Goal: Transaction & Acquisition: Purchase product/service

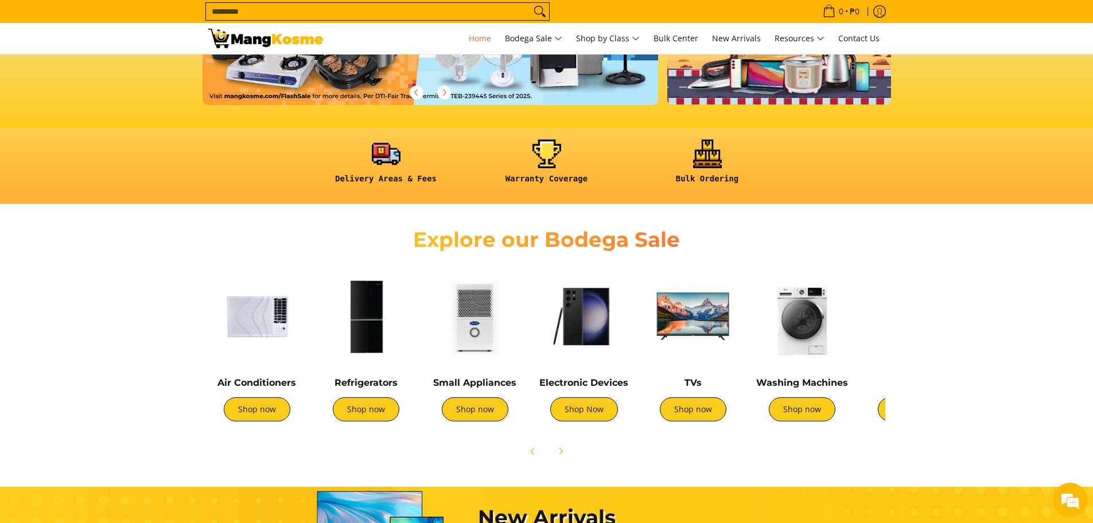
scroll to position [287, 0]
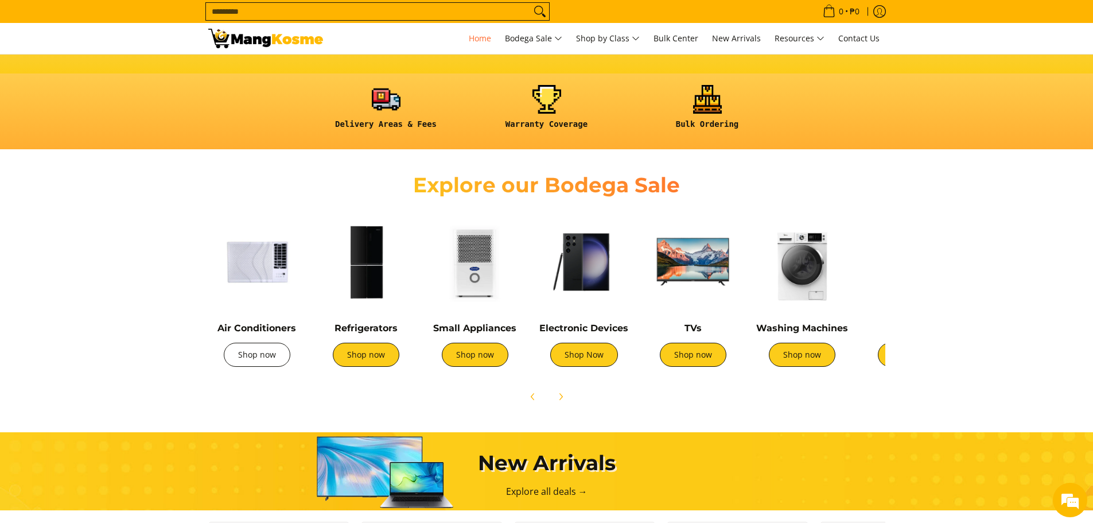
click at [262, 357] on link "Shop now" at bounding box center [257, 355] width 67 height 24
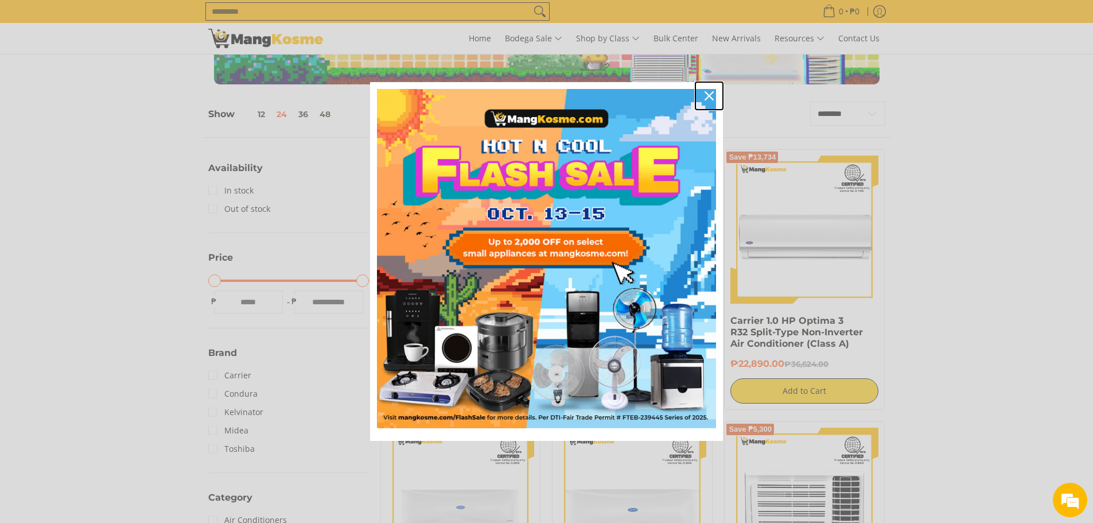
click at [703, 95] on div "Close" at bounding box center [709, 96] width 18 height 18
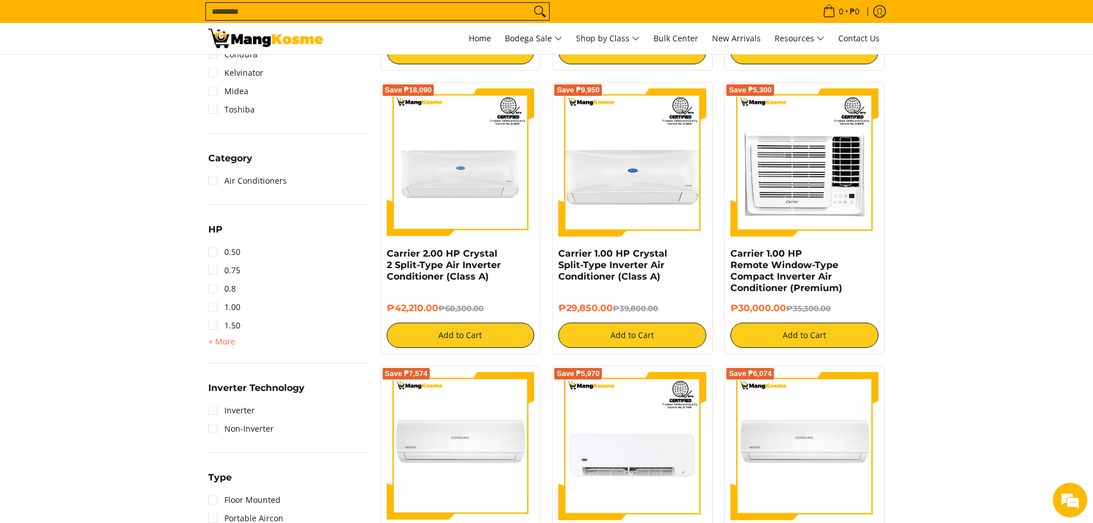
scroll to position [459, 0]
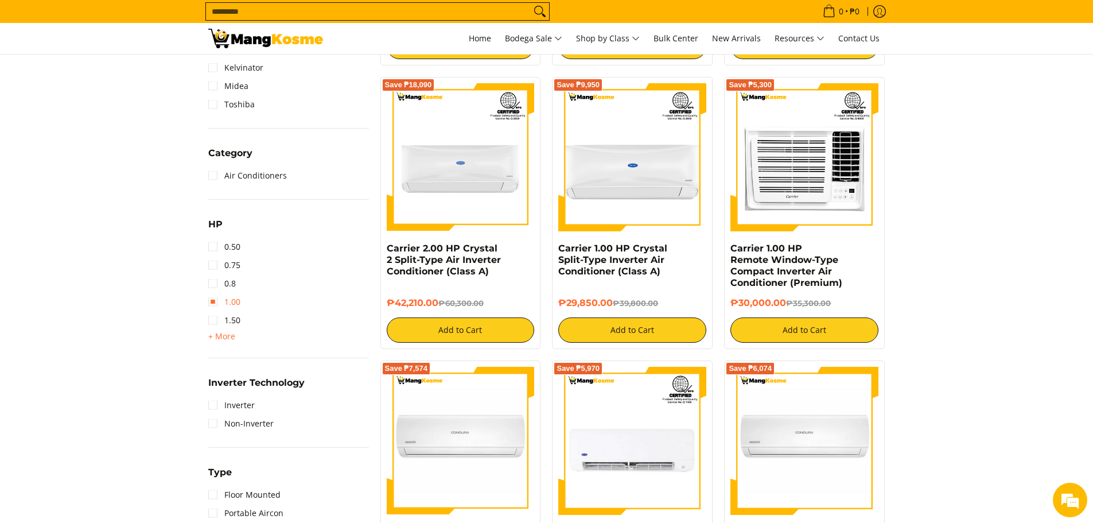
click at [216, 301] on link "1.00" at bounding box center [224, 302] width 32 height 18
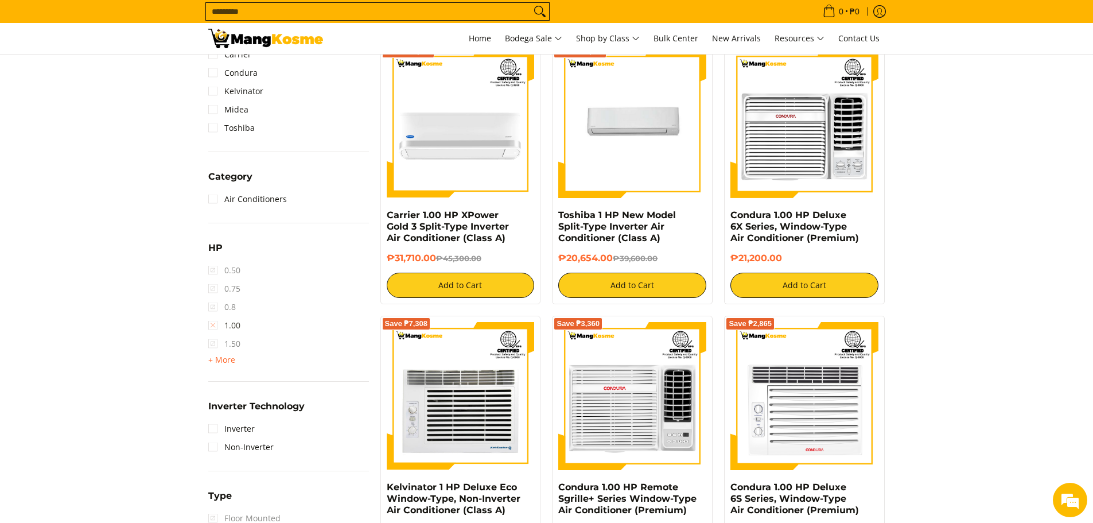
scroll to position [506, 0]
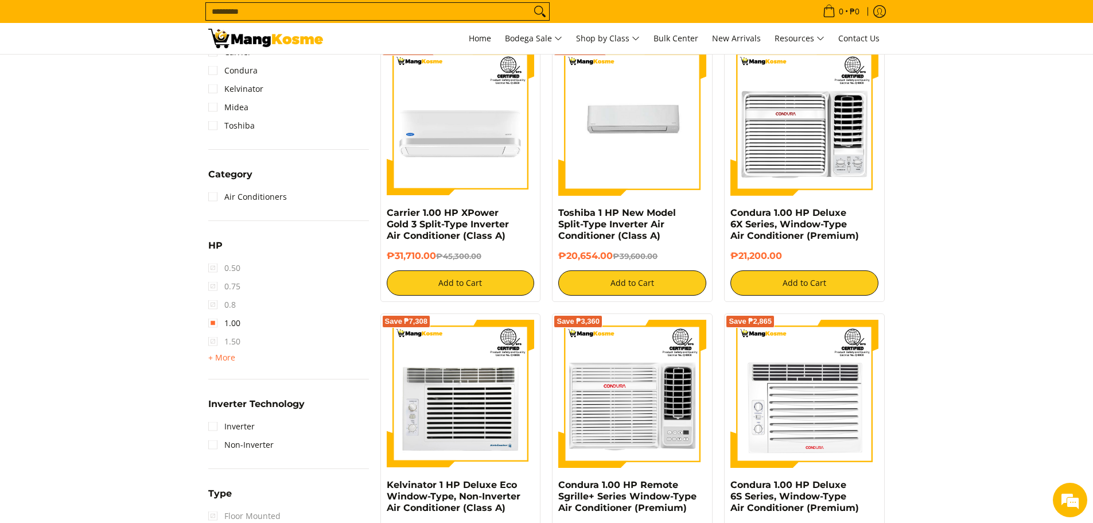
click at [212, 302] on span "0.8" at bounding box center [222, 304] width 28 height 18
click at [212, 304] on span "0.8" at bounding box center [222, 304] width 28 height 18
click at [215, 321] on link "1.00" at bounding box center [224, 323] width 32 height 18
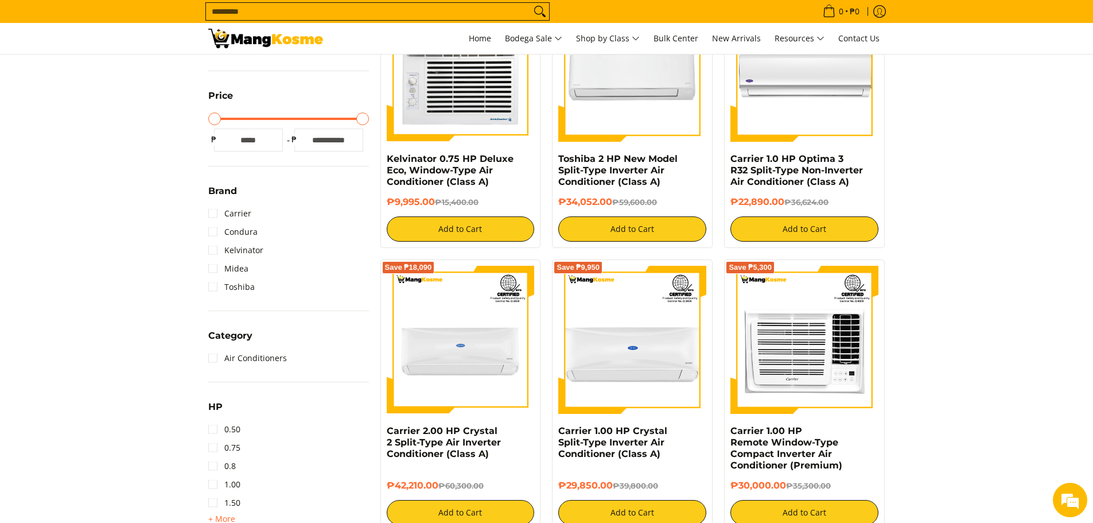
scroll to position [506, 0]
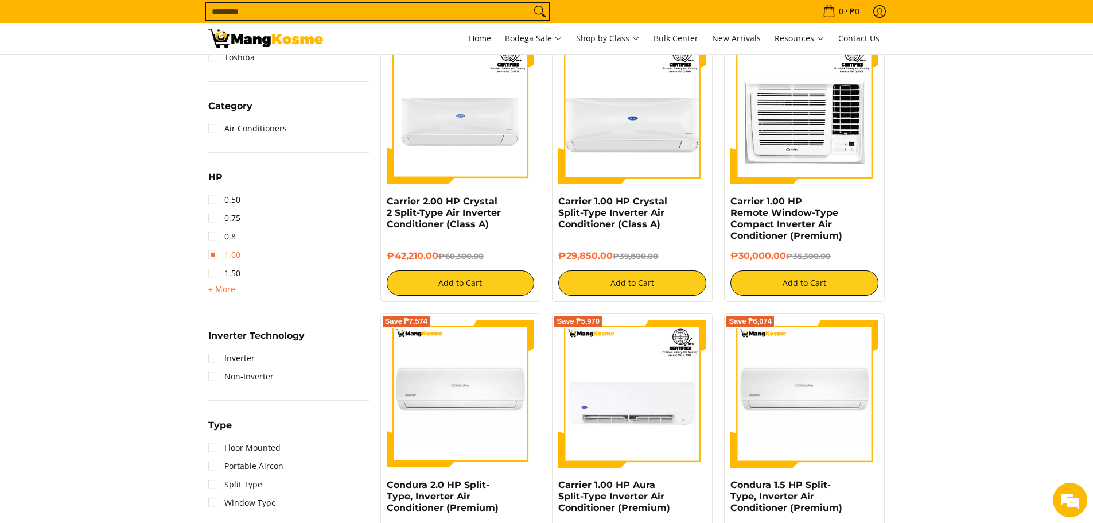
click at [229, 257] on link "1.00" at bounding box center [224, 255] width 32 height 18
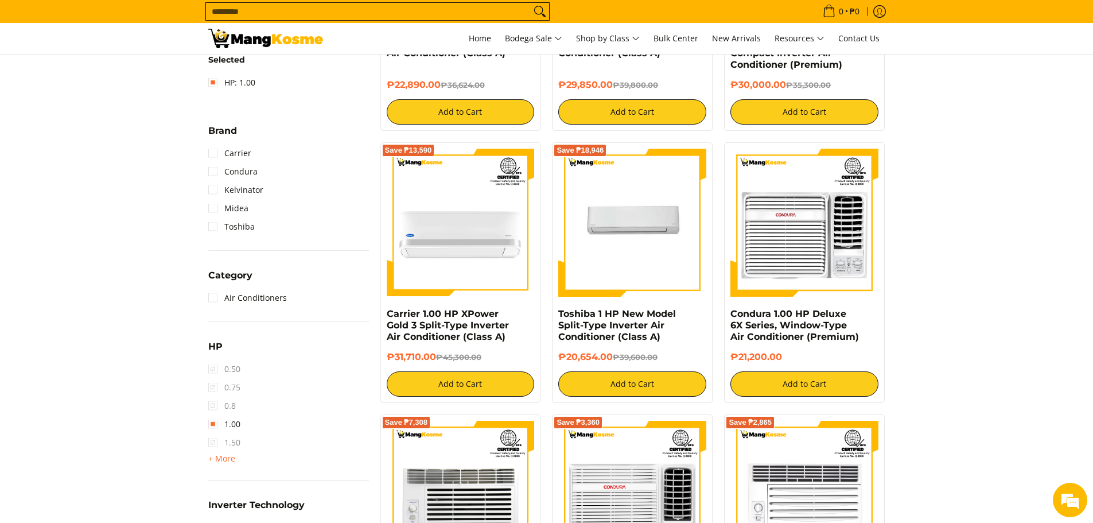
scroll to position [449, 0]
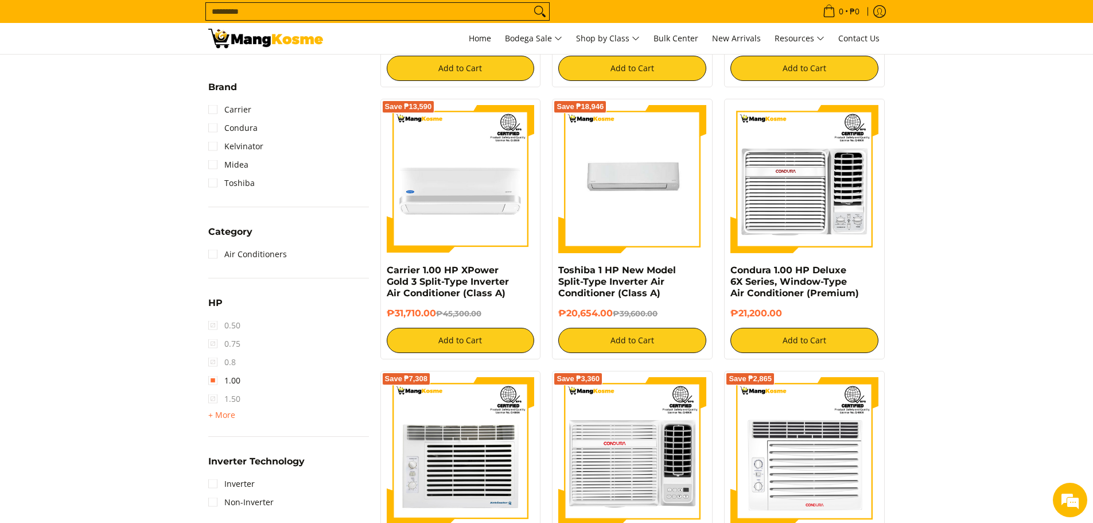
click at [213, 361] on span "0.8" at bounding box center [222, 362] width 28 height 18
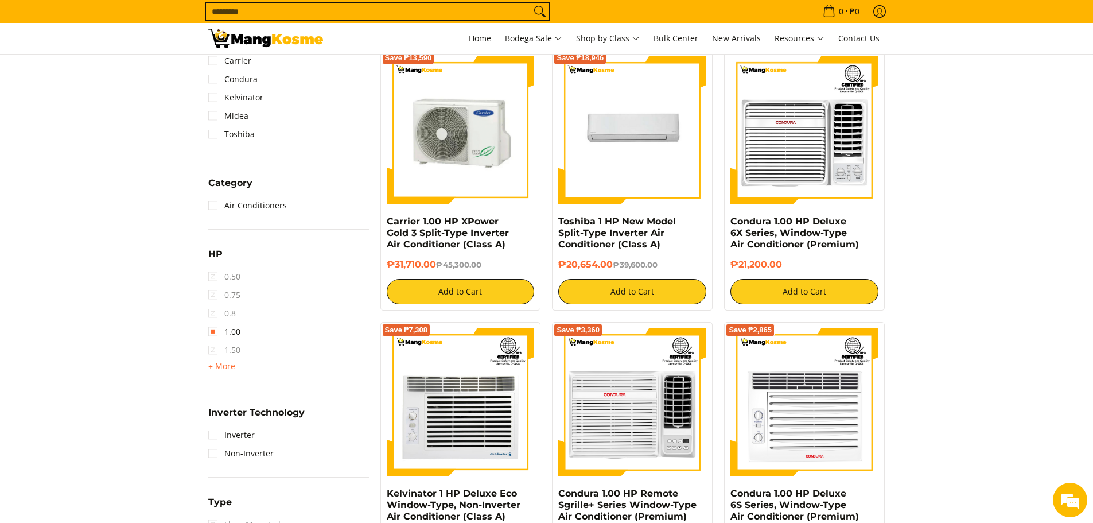
scroll to position [563, 0]
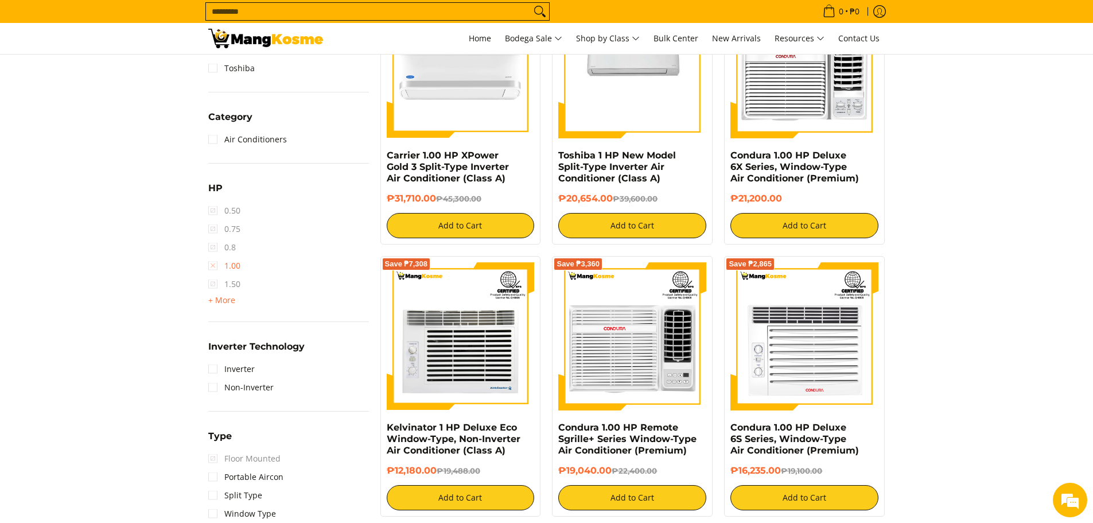
click at [213, 264] on link "1.00" at bounding box center [224, 265] width 32 height 18
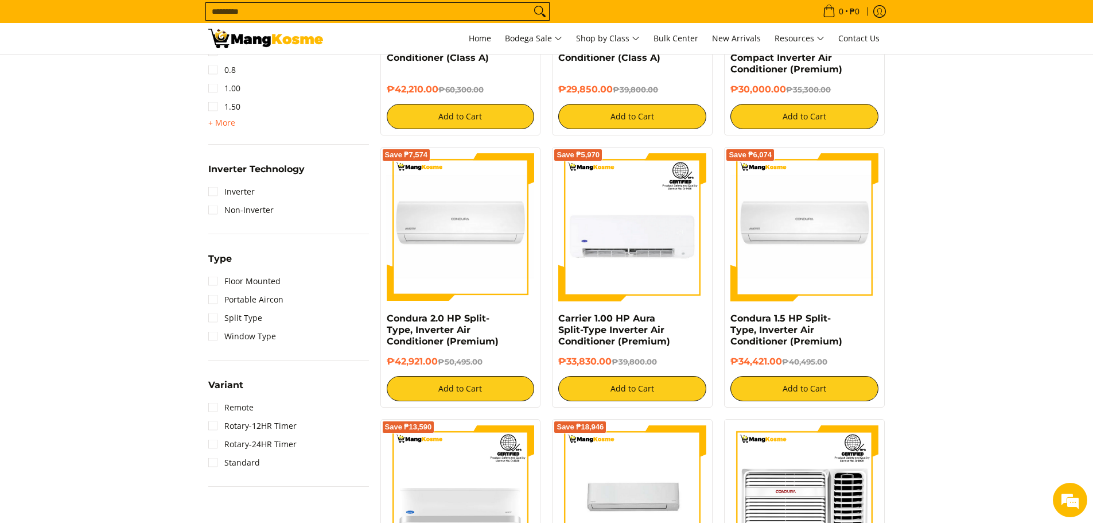
scroll to position [793, 0]
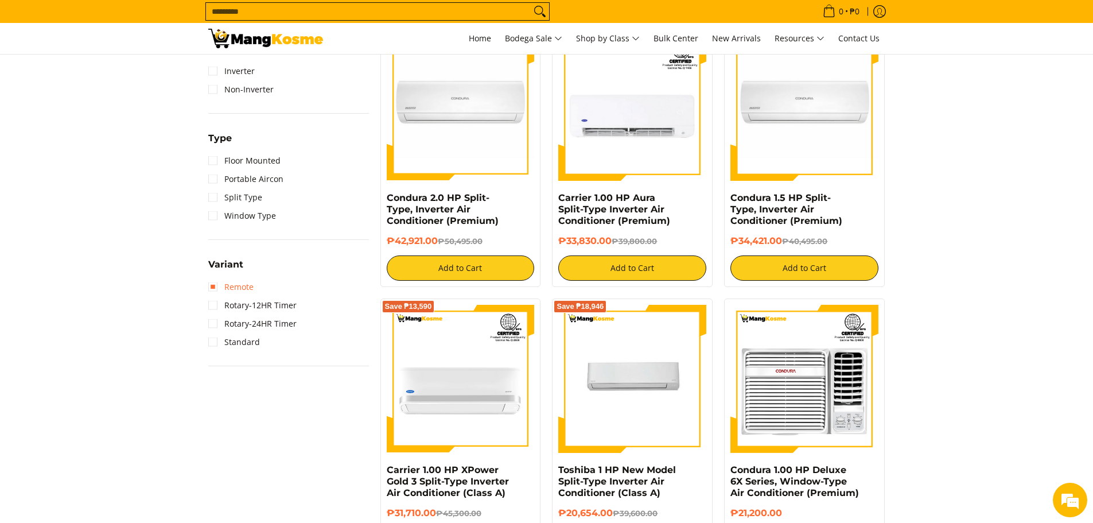
click at [212, 287] on link "Remote" at bounding box center [230, 287] width 45 height 18
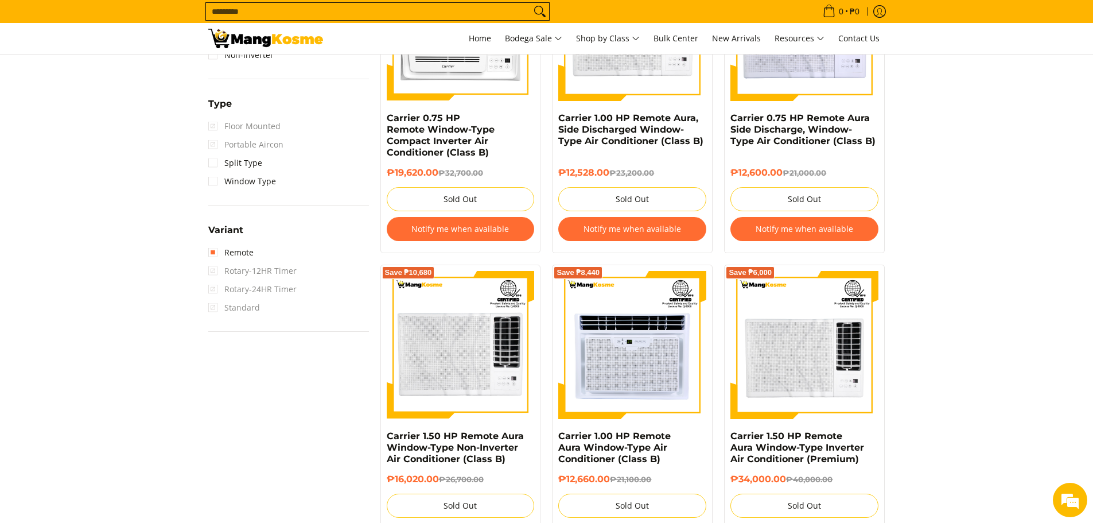
scroll to position [908, 0]
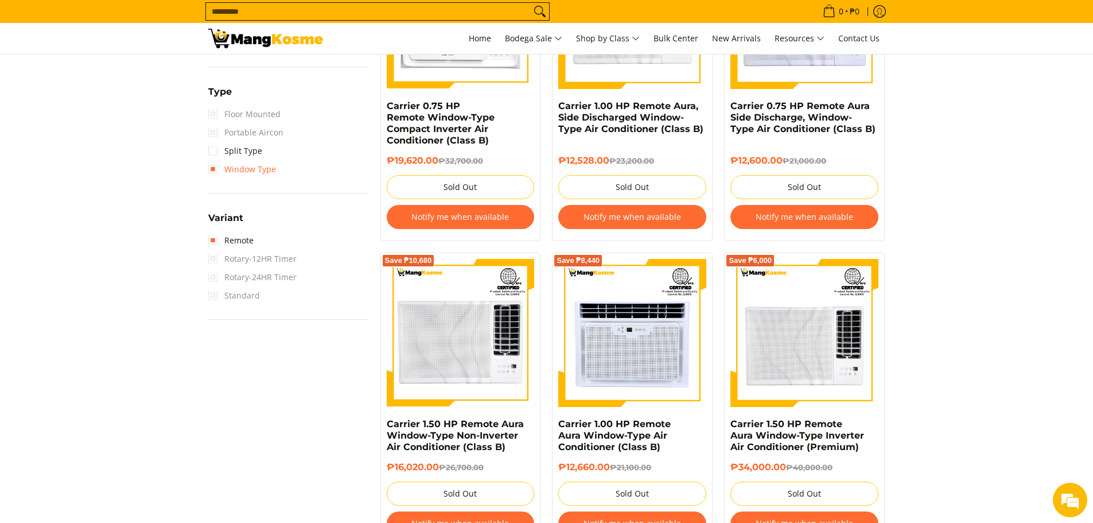
click at [216, 169] on link "Window Type" at bounding box center [242, 169] width 68 height 18
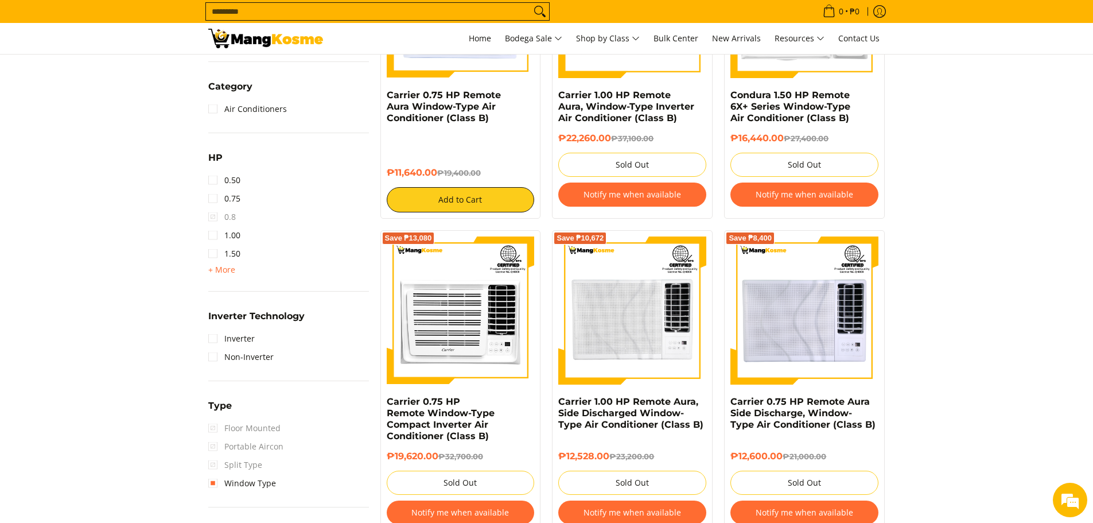
scroll to position [735, 0]
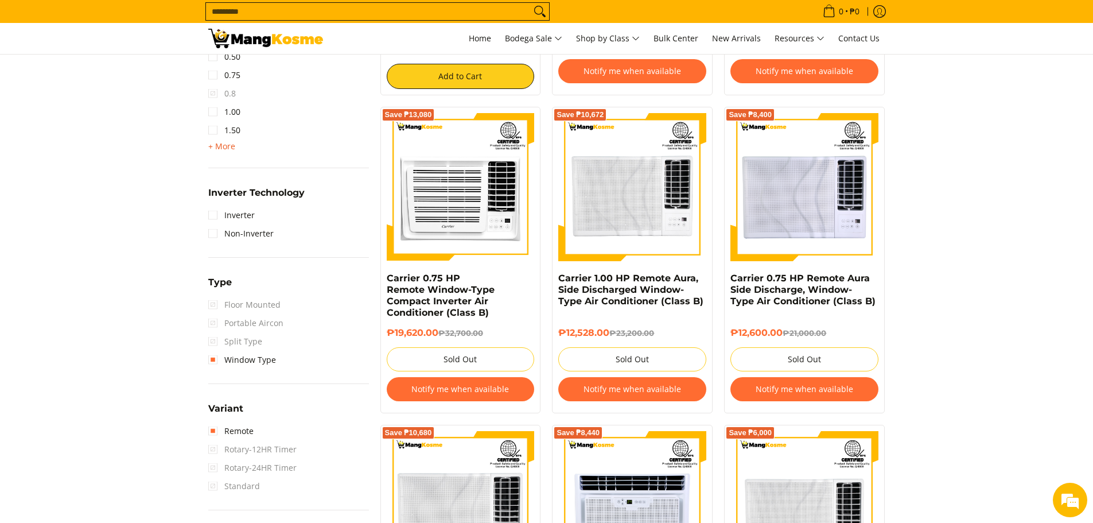
click at [208, 146] on span "+ More" at bounding box center [221, 146] width 27 height 9
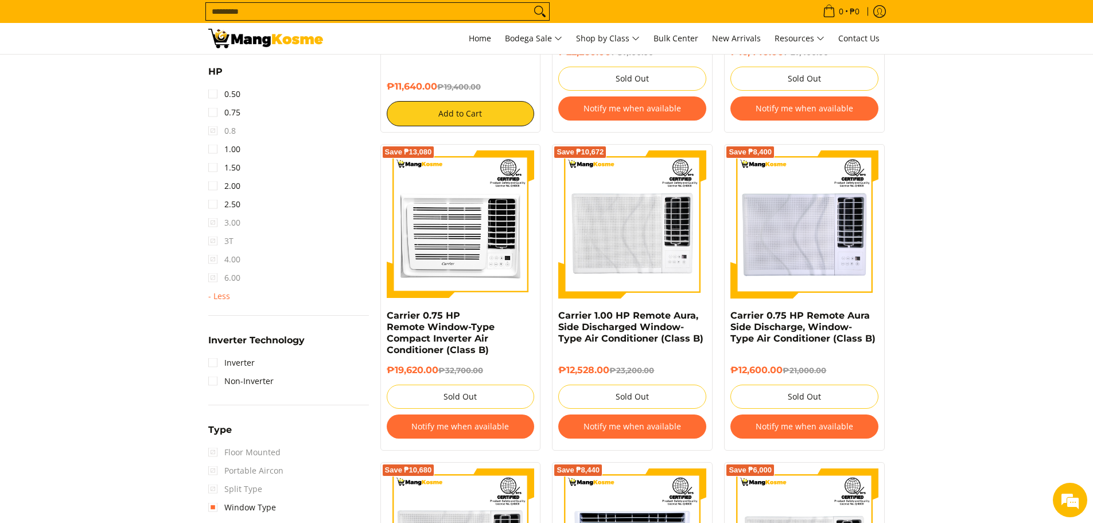
scroll to position [678, 0]
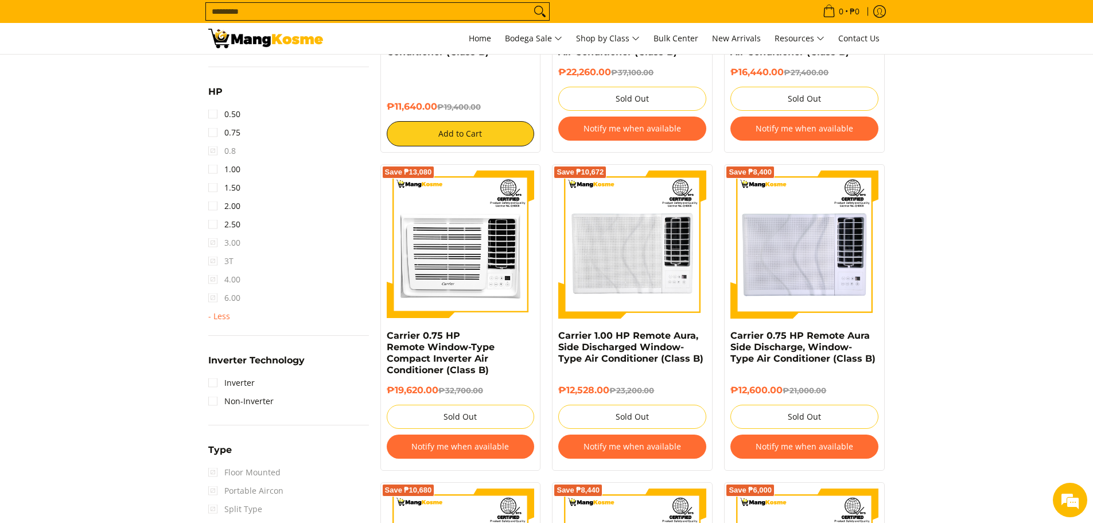
click at [212, 151] on span "0.8" at bounding box center [222, 151] width 28 height 18
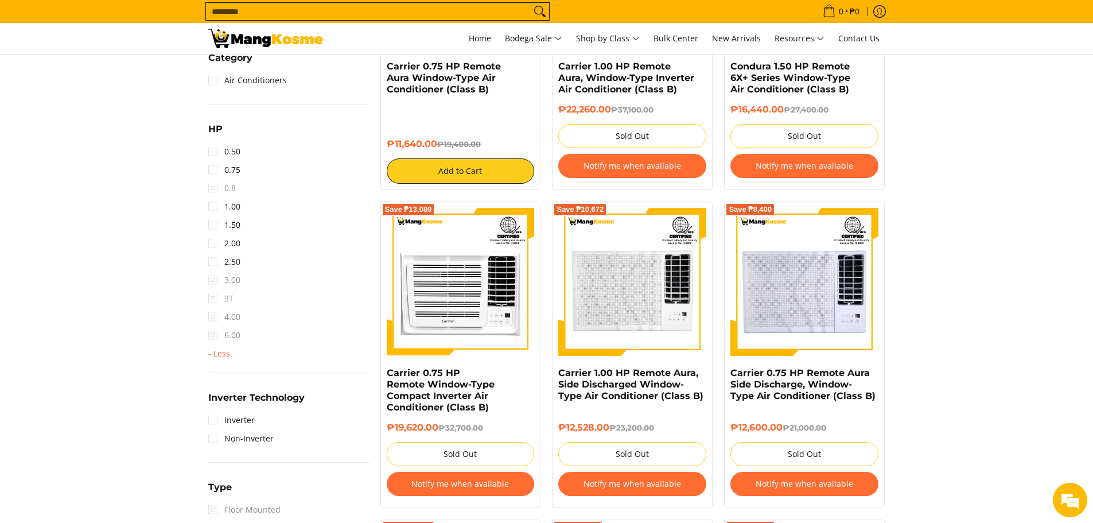
scroll to position [621, 0]
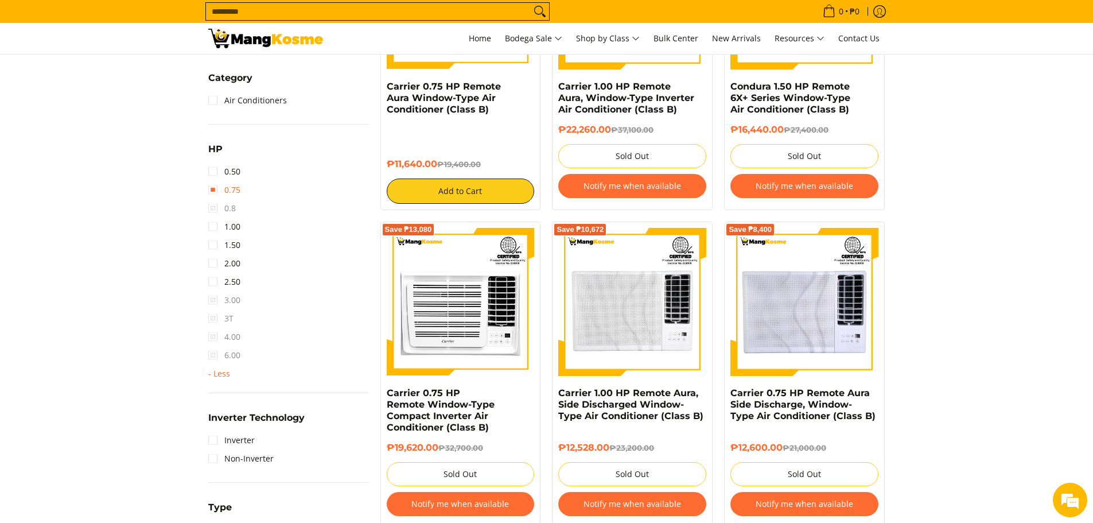
click at [214, 190] on link "0.75" at bounding box center [224, 190] width 32 height 18
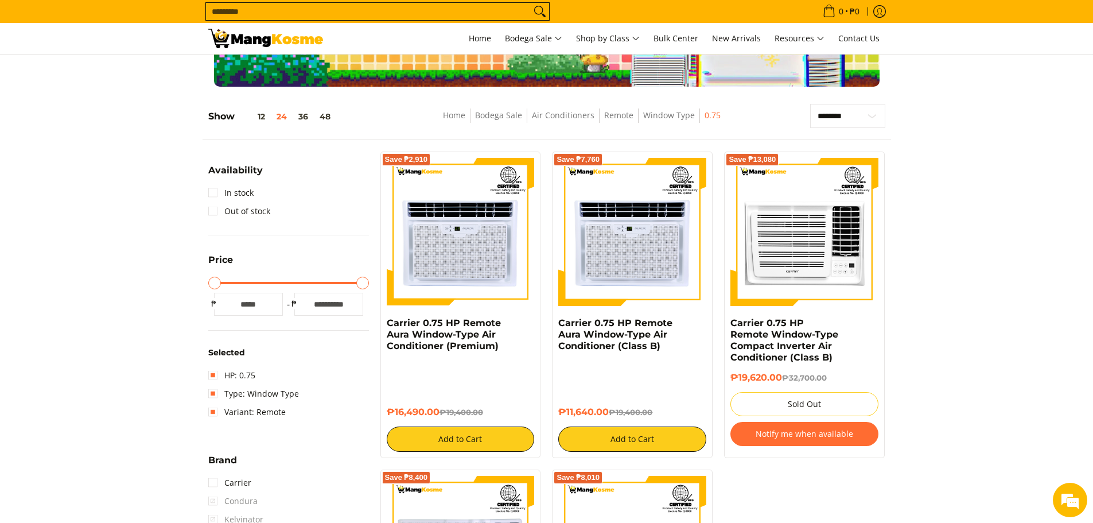
scroll to position [104, 0]
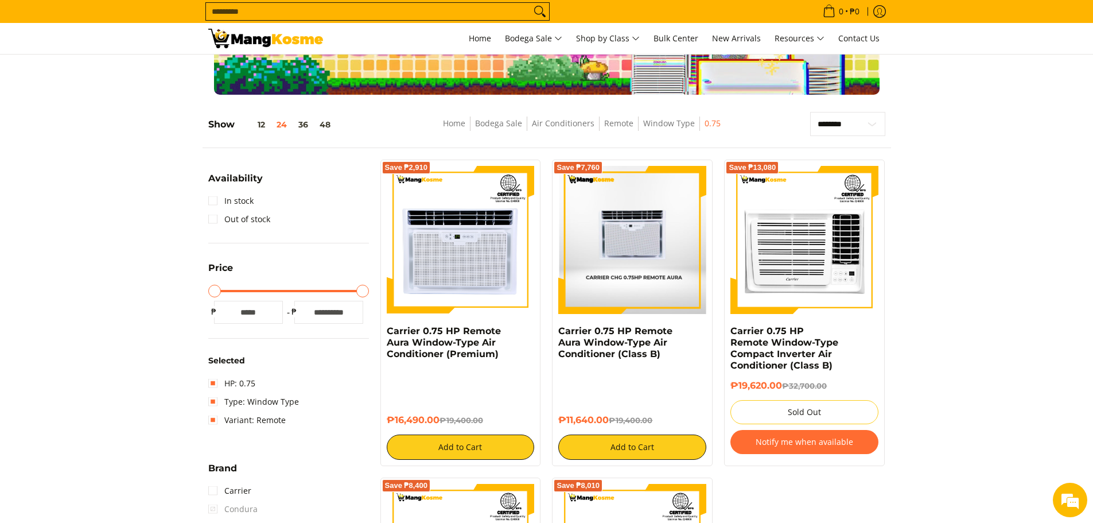
click at [669, 255] on img at bounding box center [632, 240] width 147 height 148
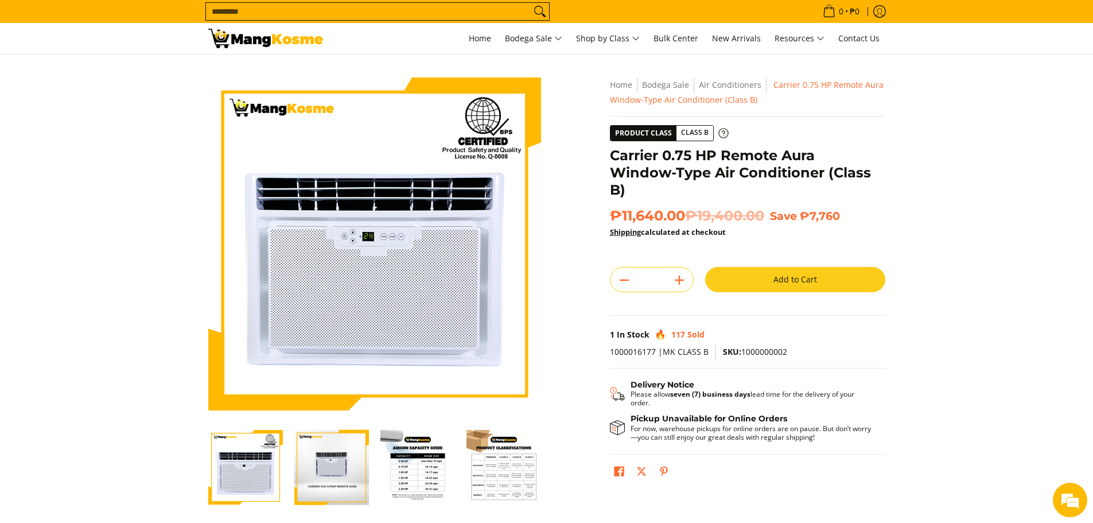
click at [722, 131] on icon at bounding box center [722, 132] width 9 height 9
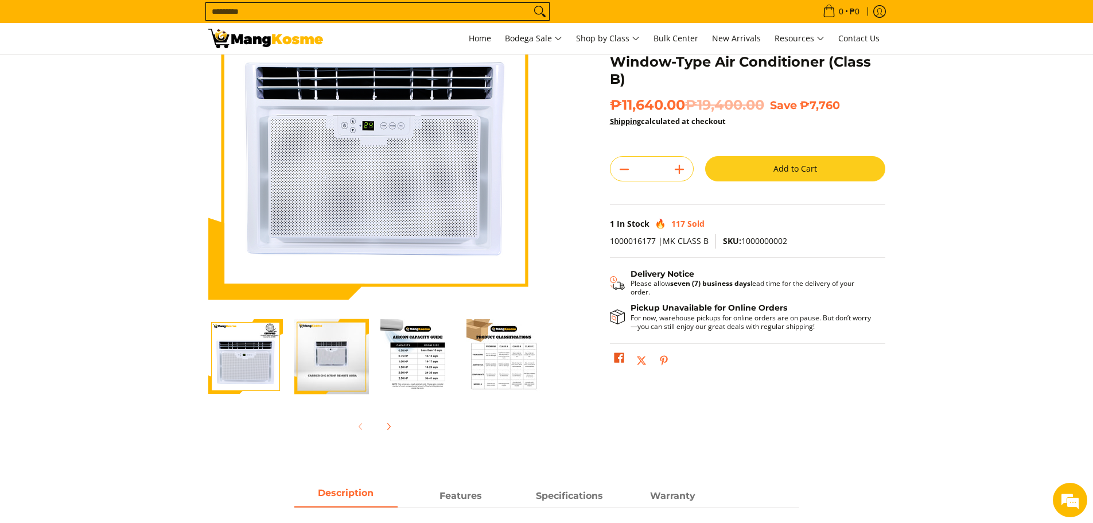
scroll to position [172, 0]
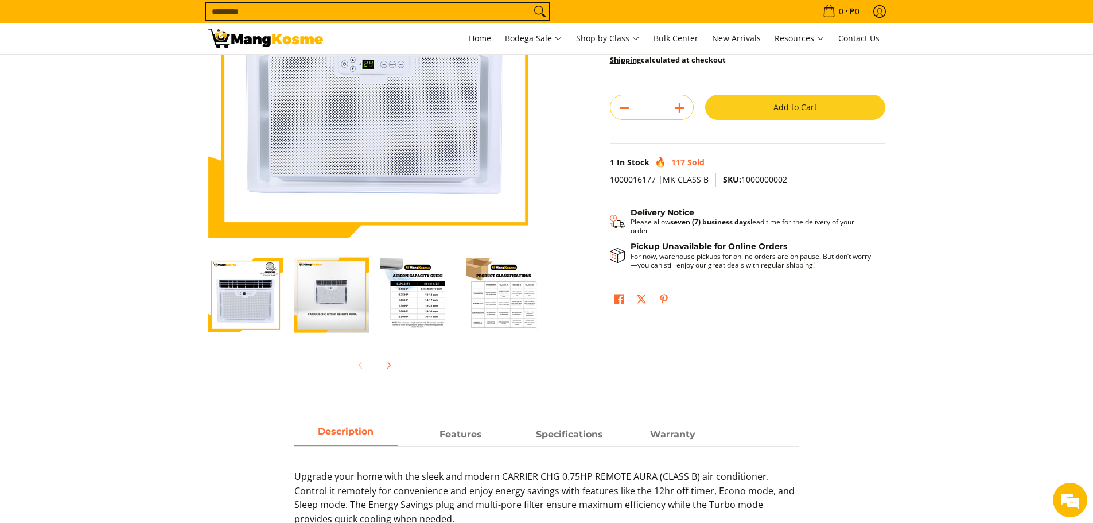
click at [419, 299] on img "Carrier 0.75 HP Remote Aura Window-Type Air Conditioner (Class B)-3" at bounding box center [417, 295] width 75 height 75
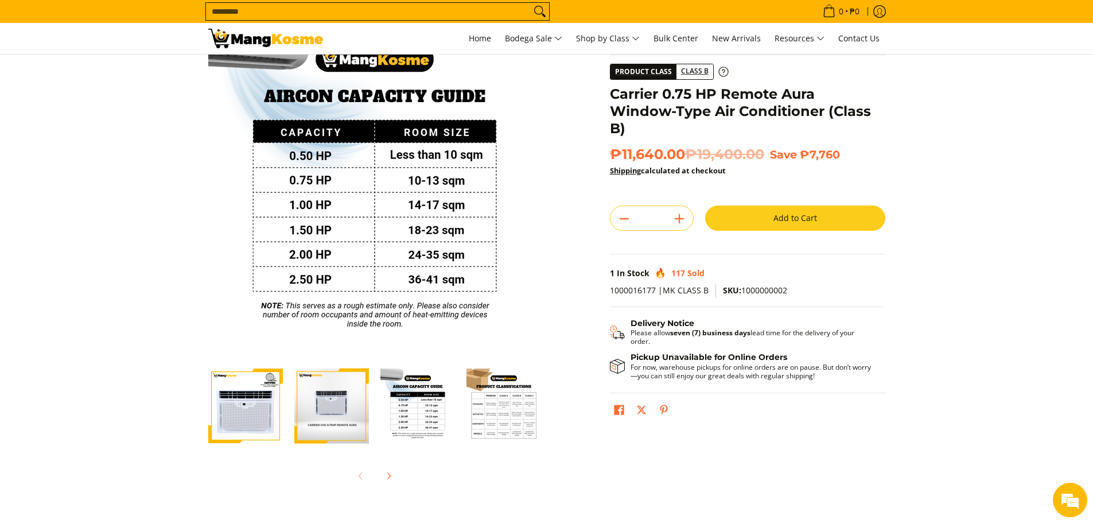
scroll to position [57, 0]
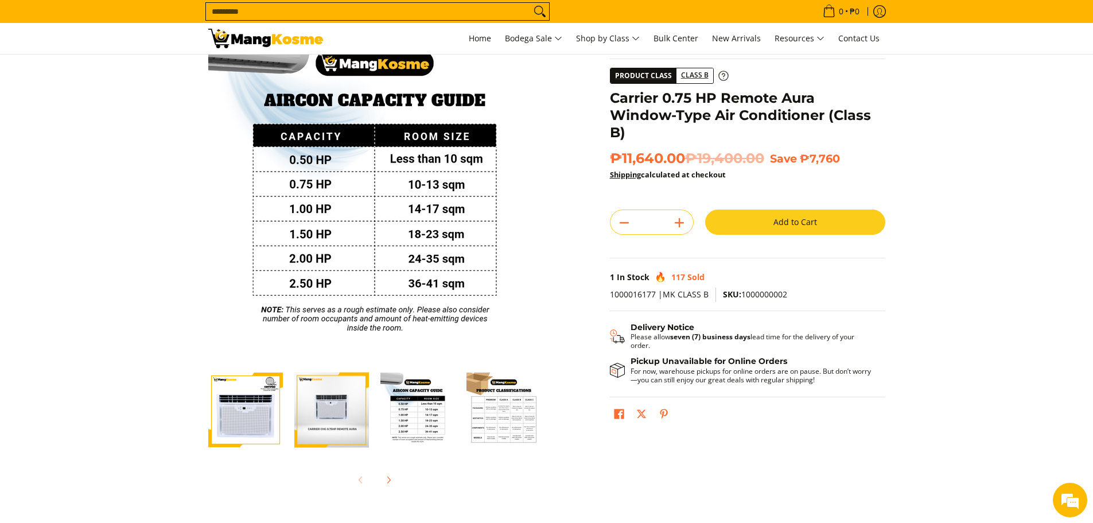
click at [527, 425] on img "Carrier 0.75 HP Remote Aura Window-Type Air Conditioner (Class B)-4" at bounding box center [503, 409] width 75 height 75
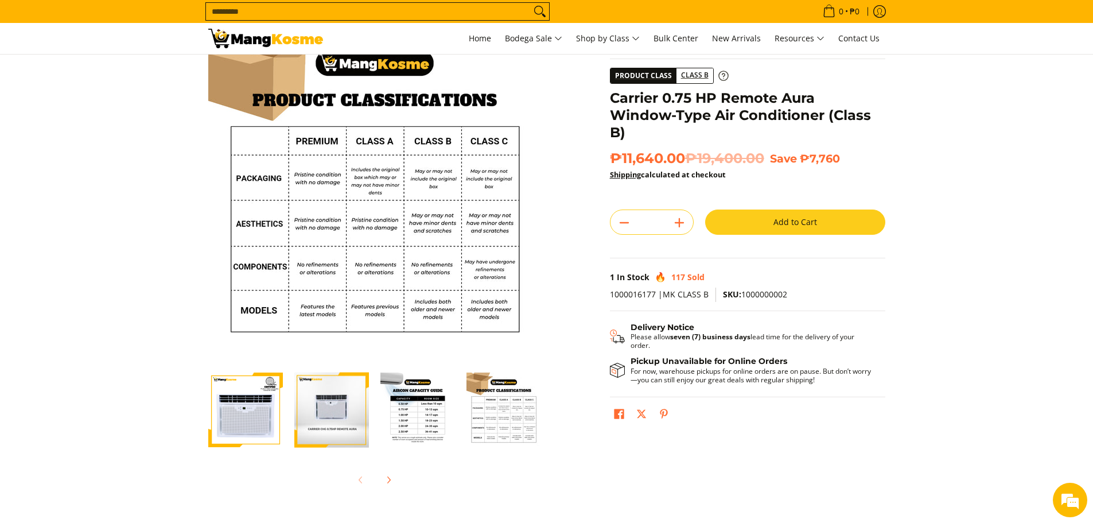
scroll to position [0, 0]
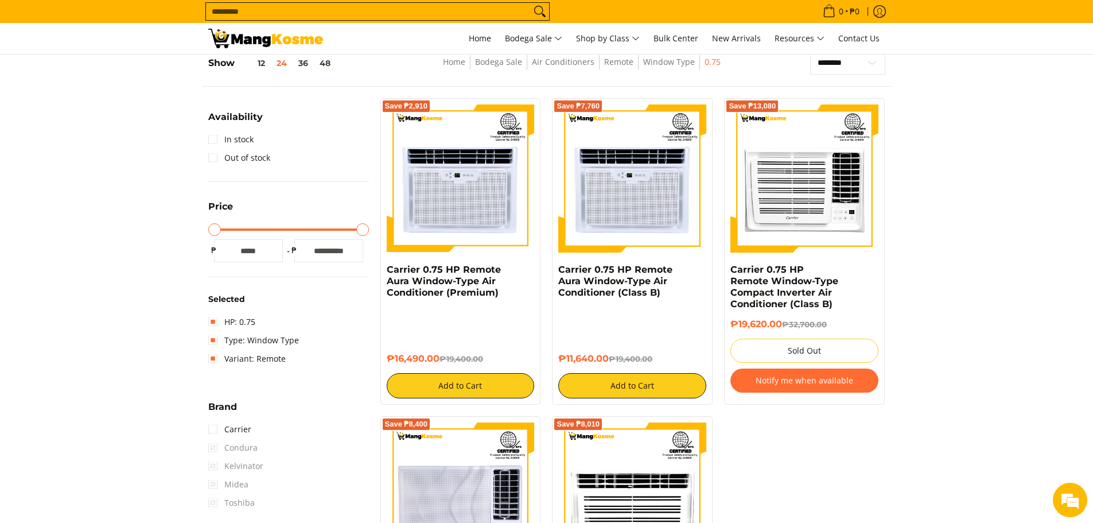
scroll to position [162, 0]
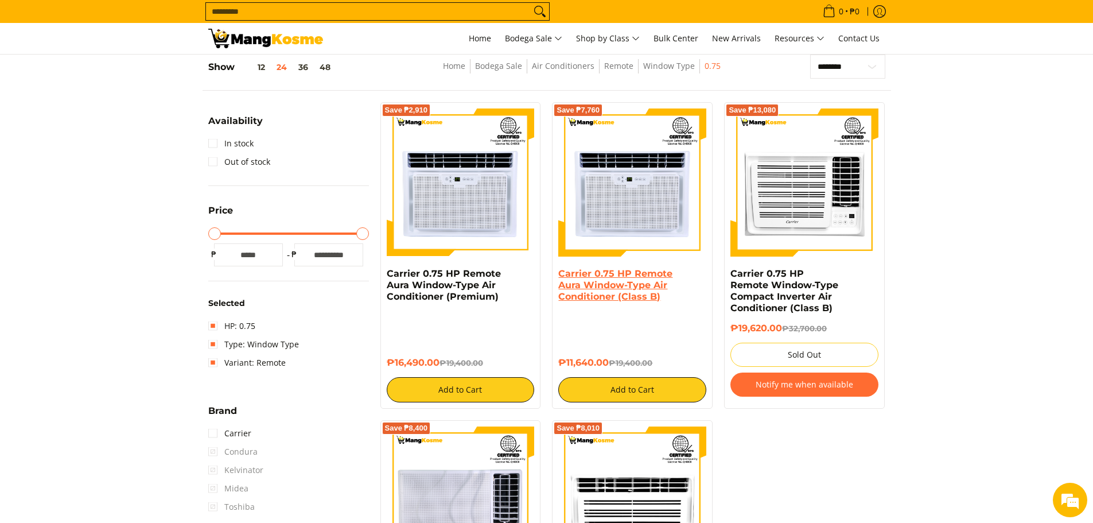
click at [643, 293] on link "Carrier 0.75 HP Remote Aura Window-Type Air Conditioner (Class B)" at bounding box center [615, 285] width 114 height 34
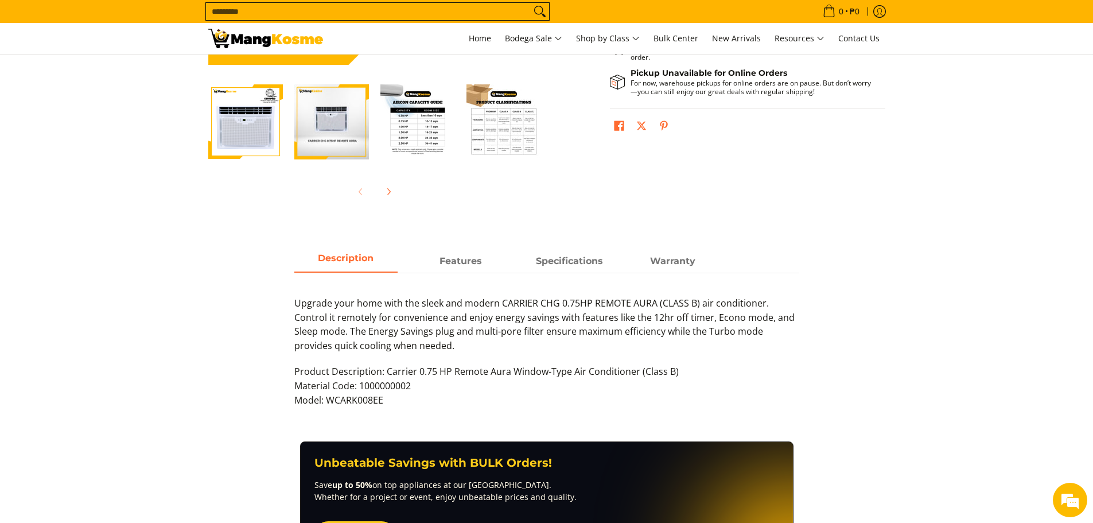
scroll to position [344, 0]
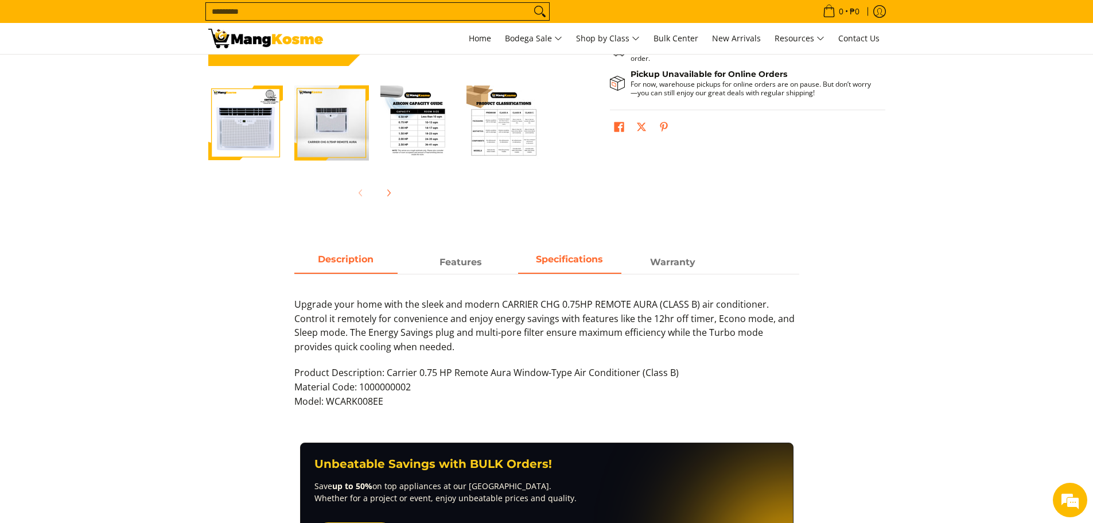
click at [579, 268] on span "Specifications" at bounding box center [569, 262] width 103 height 21
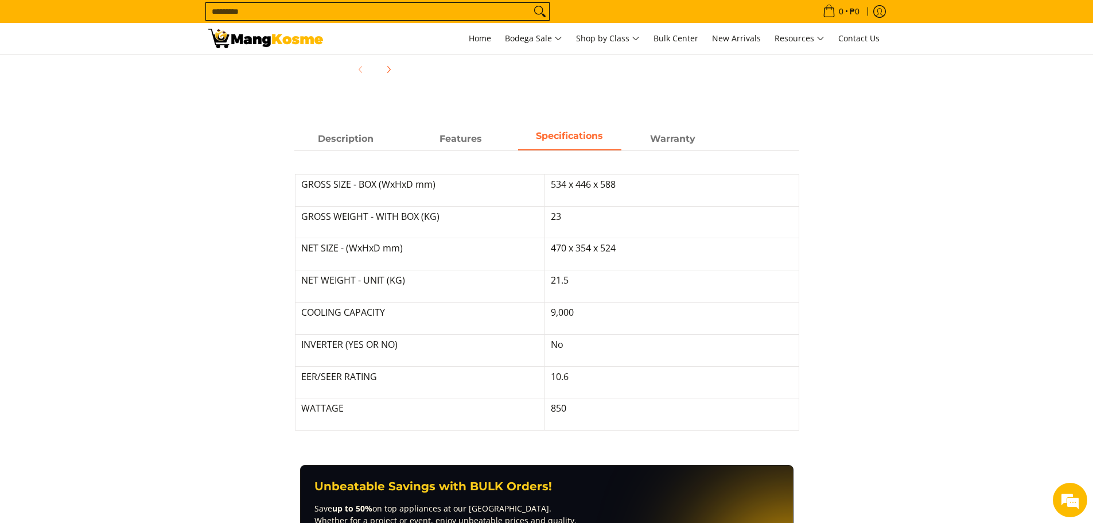
scroll to position [516, 0]
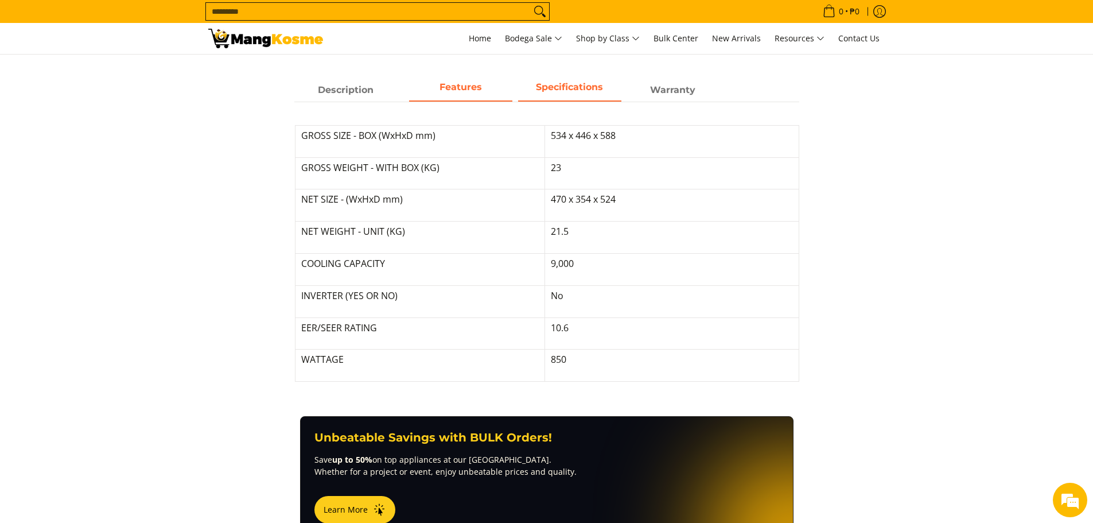
click at [457, 96] on span "Features" at bounding box center [460, 90] width 103 height 21
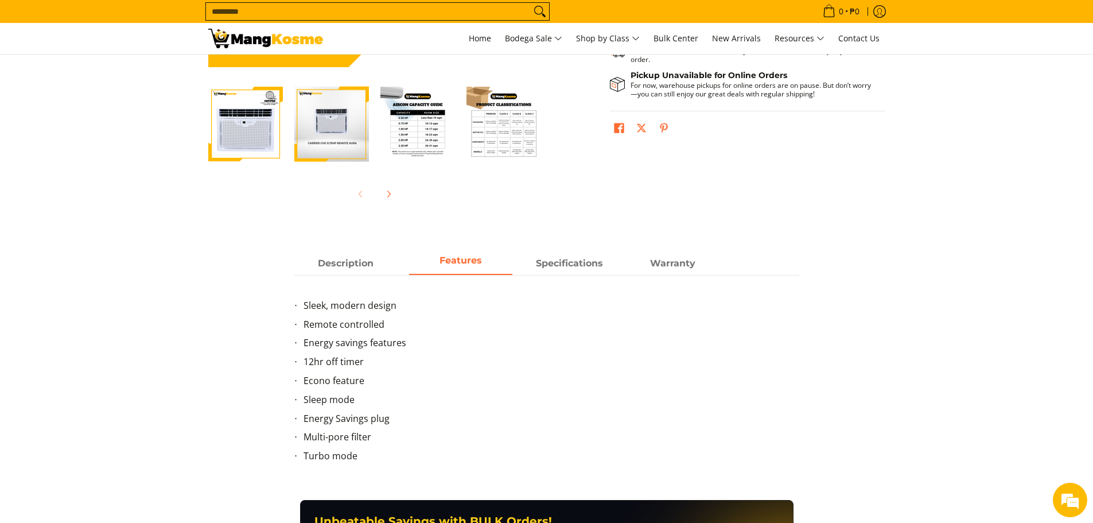
scroll to position [229, 0]
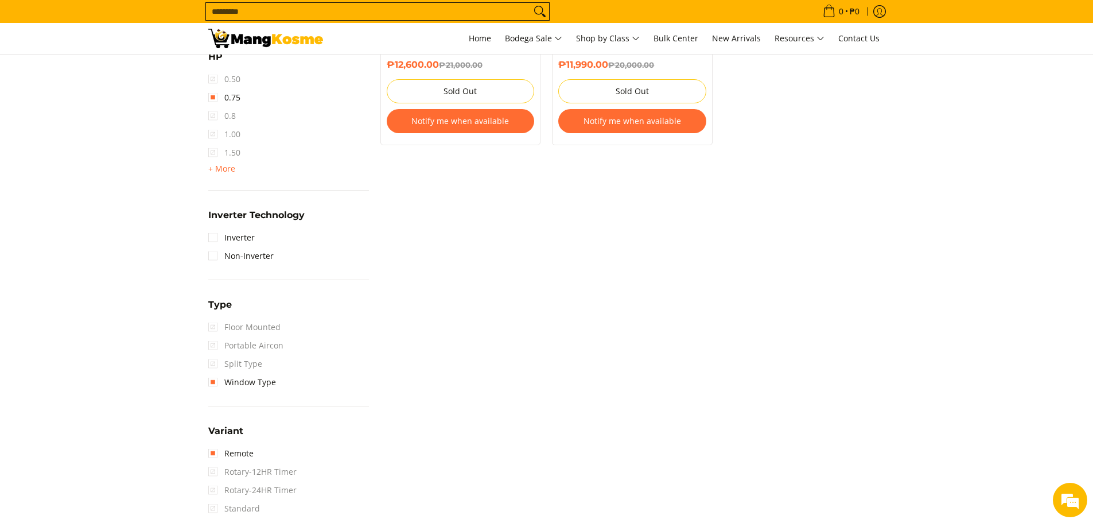
scroll to position [735, 0]
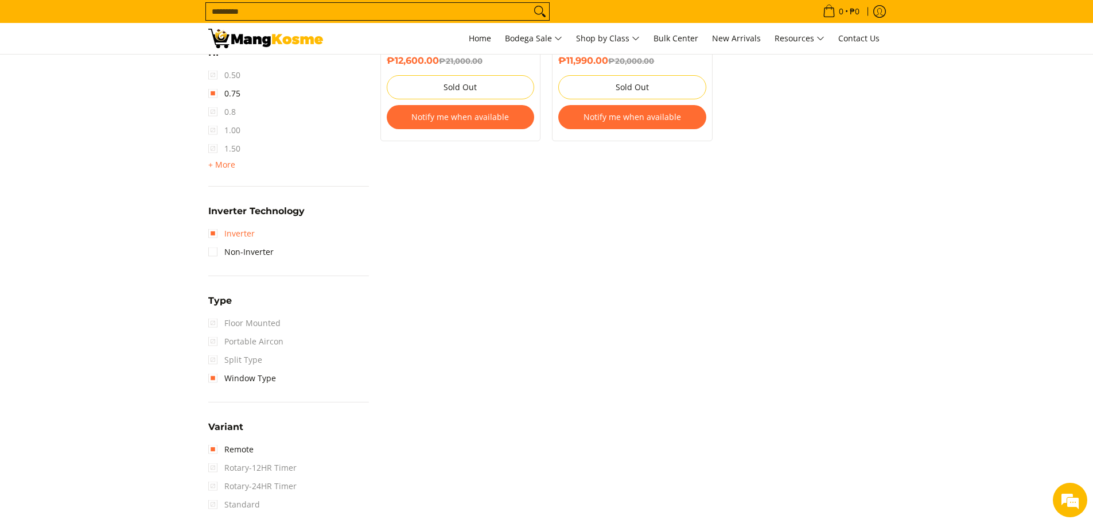
click at [212, 232] on link "Inverter" at bounding box center [231, 233] width 46 height 18
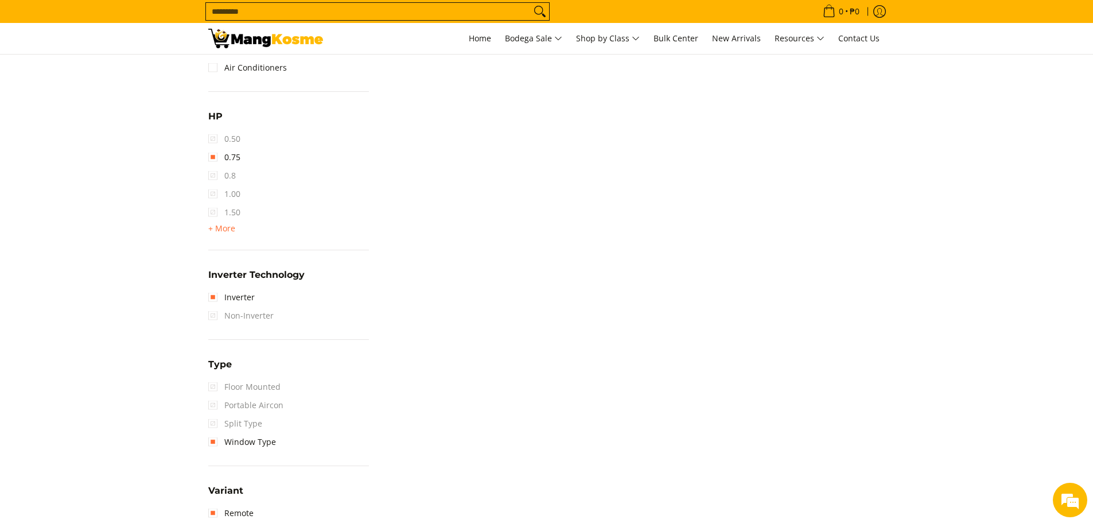
scroll to position [908, 0]
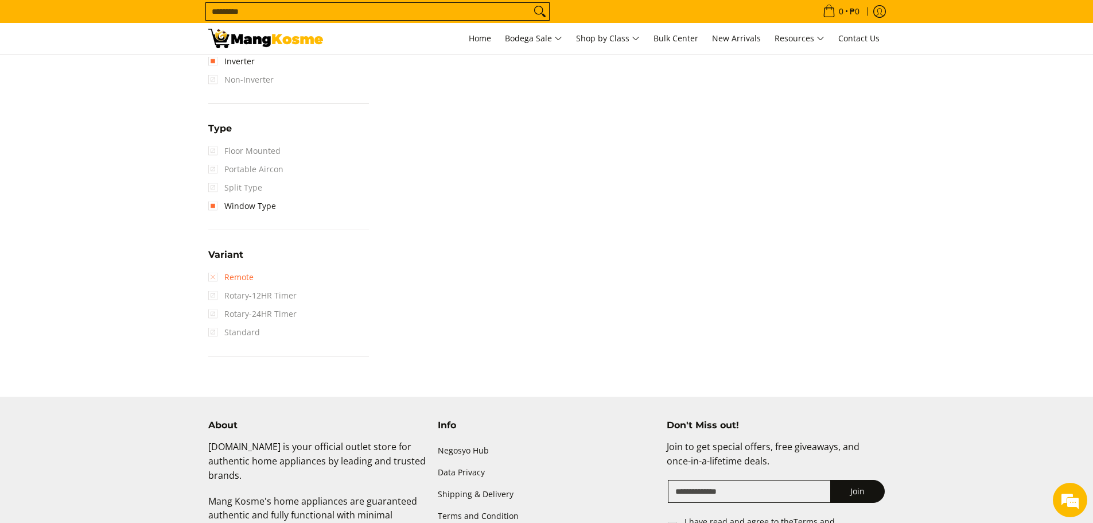
click at [213, 277] on link "Remote" at bounding box center [230, 277] width 45 height 18
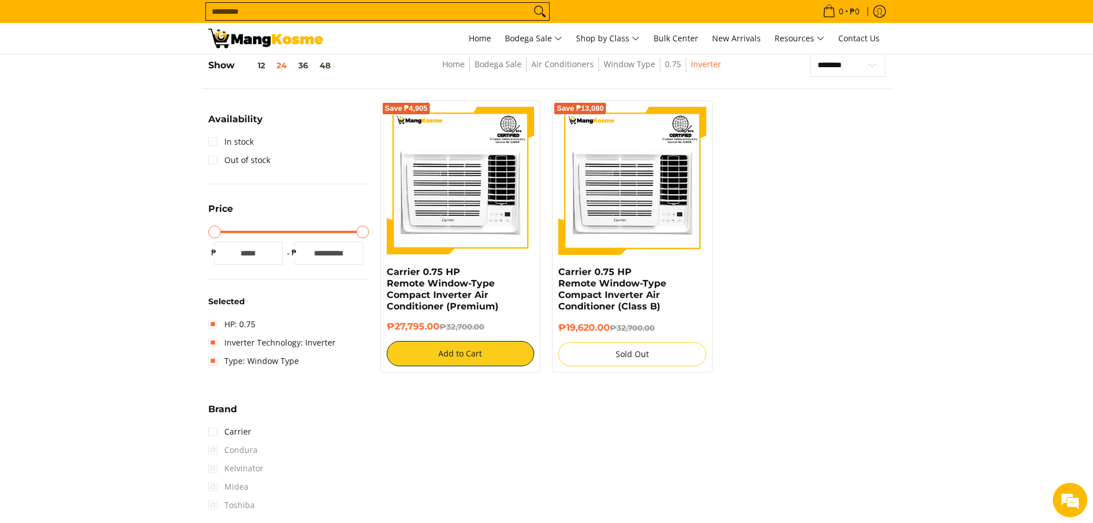
scroll to position [162, 0]
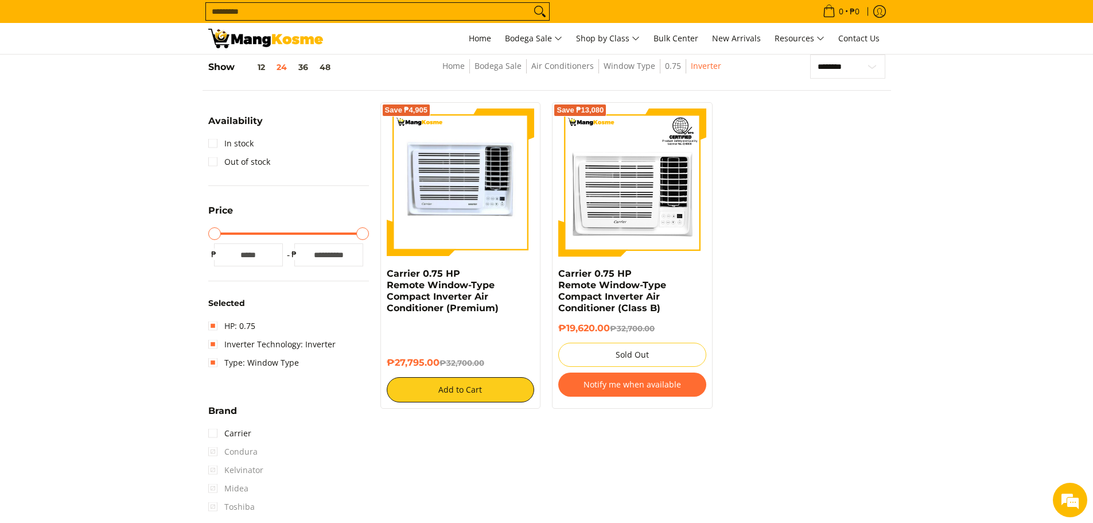
click at [465, 197] on img at bounding box center [461, 182] width 148 height 148
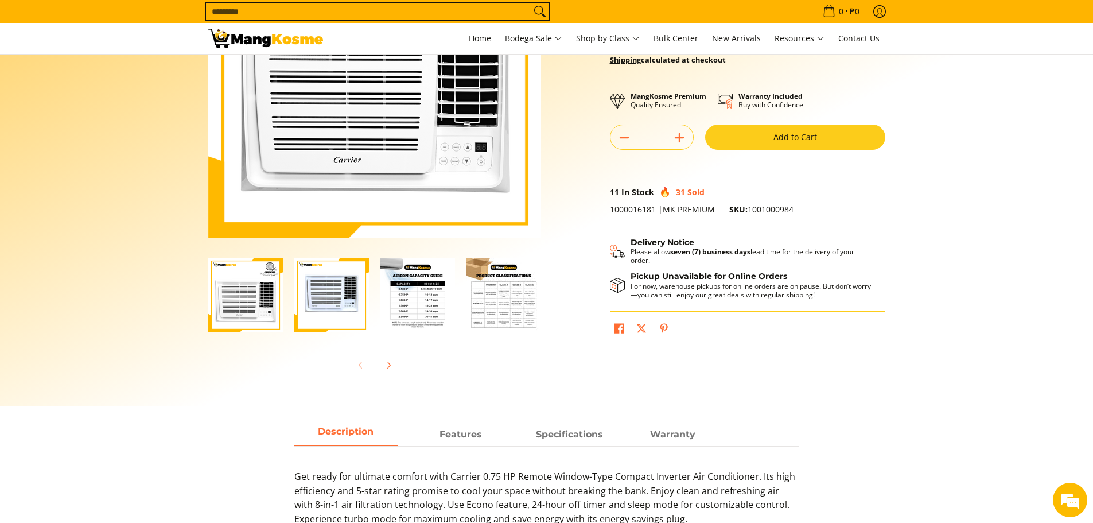
click at [663, 424] on span "Warranty" at bounding box center [672, 434] width 103 height 21
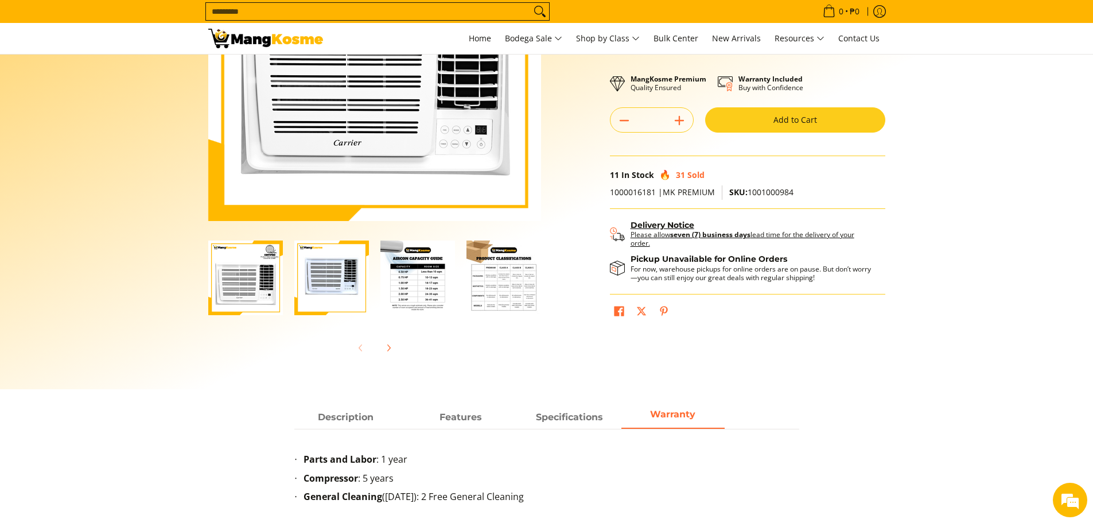
scroll to position [229, 0]
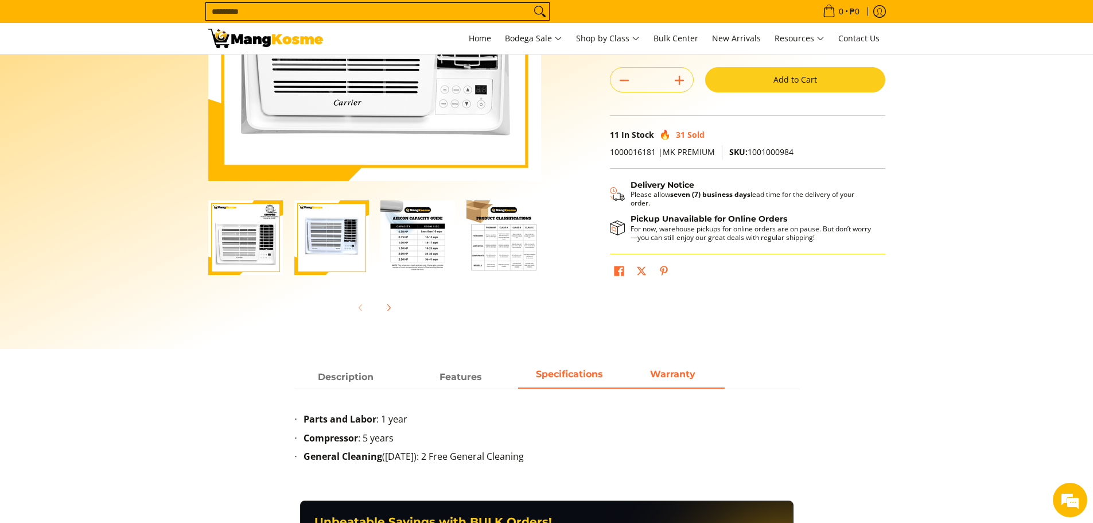
click at [580, 371] on span "Specifications" at bounding box center [569, 377] width 103 height 21
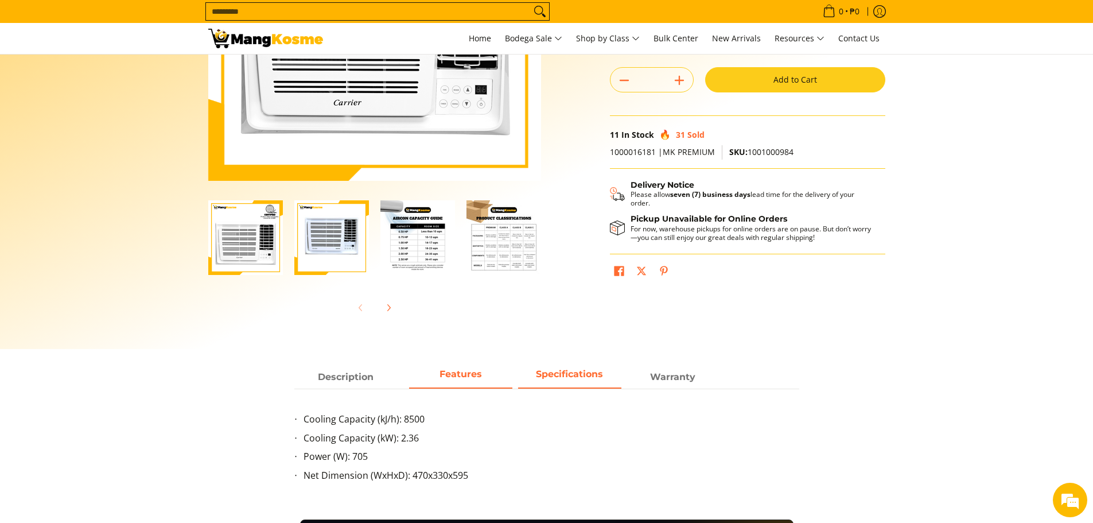
click at [469, 379] on span "Features" at bounding box center [460, 377] width 103 height 21
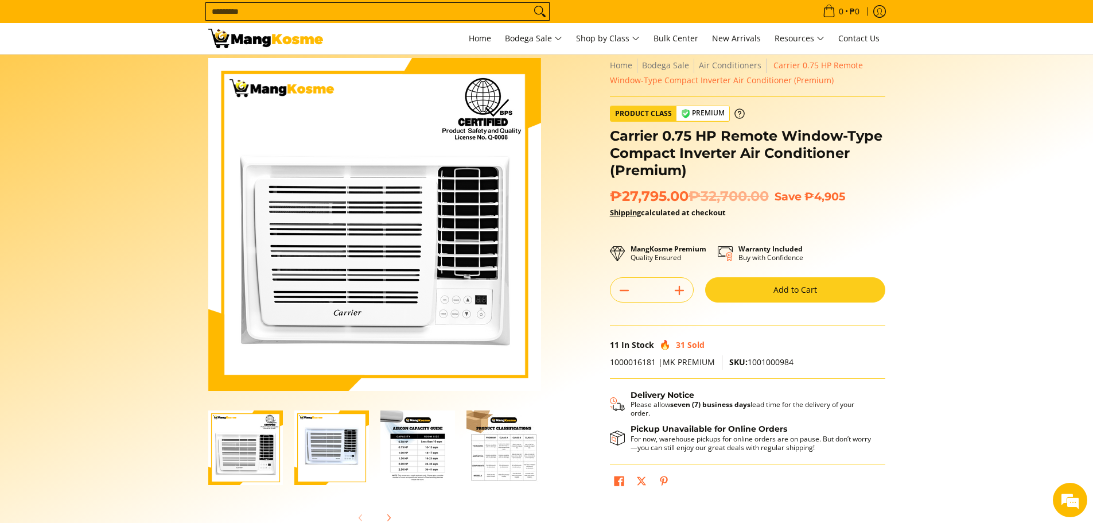
scroll to position [0, 0]
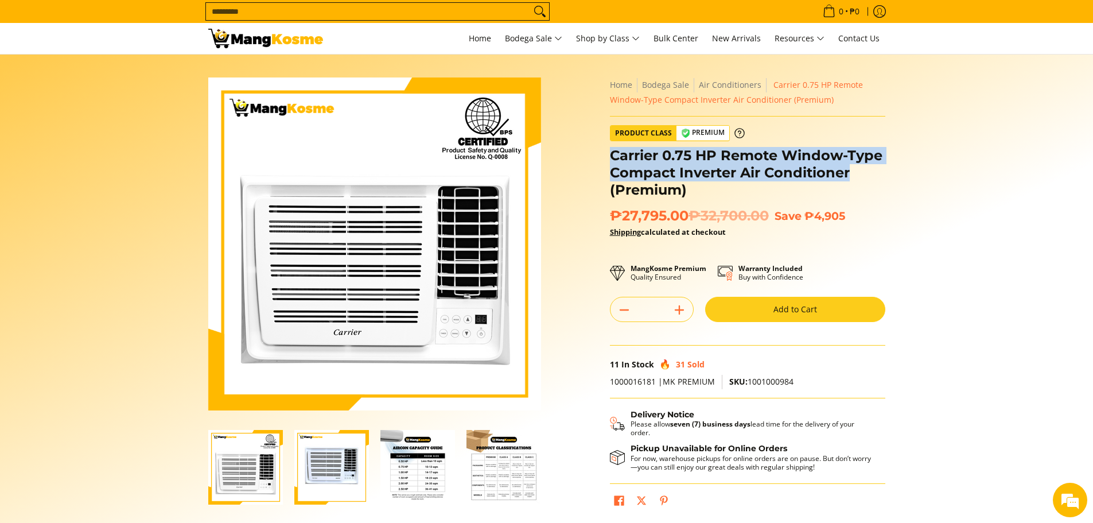
copy h1 "Carrier 0.75 HP Remote Window-Type Compact Inverter Air Conditioner"
drag, startPoint x: 857, startPoint y: 174, endPoint x: 610, endPoint y: 157, distance: 247.3
click at [610, 157] on h1 "Carrier 0.75 HP Remote Window-Type Compact Inverter Air Conditioner (Premium)" at bounding box center [747, 173] width 275 height 52
